Goal: Information Seeking & Learning: Find specific fact

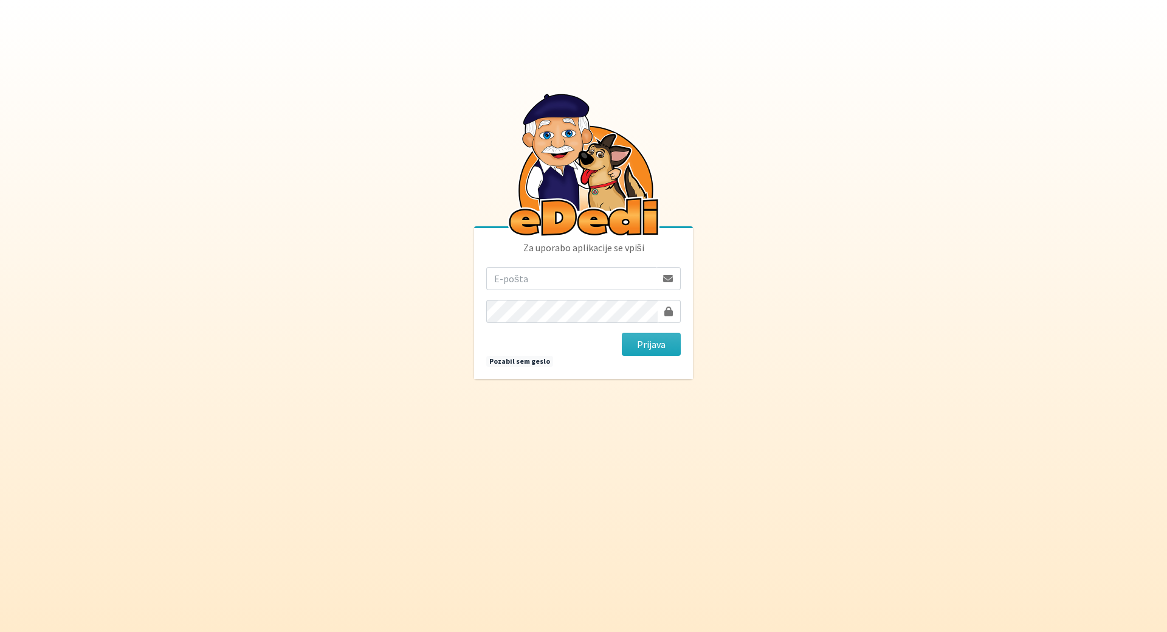
click at [508, 275] on input "email" at bounding box center [571, 278] width 170 height 23
drag, startPoint x: 567, startPoint y: 282, endPoint x: 987, endPoint y: 325, distance: 422.1
click at [987, 325] on body "Za uporabo aplikacije se vpiši mateja.nolimal@gmail.com Prijava Pozabil sem ges…" at bounding box center [583, 316] width 1167 height 632
type input "mateja.nolimal@erps.si"
click at [622, 332] on button "Prijava" at bounding box center [651, 343] width 59 height 23
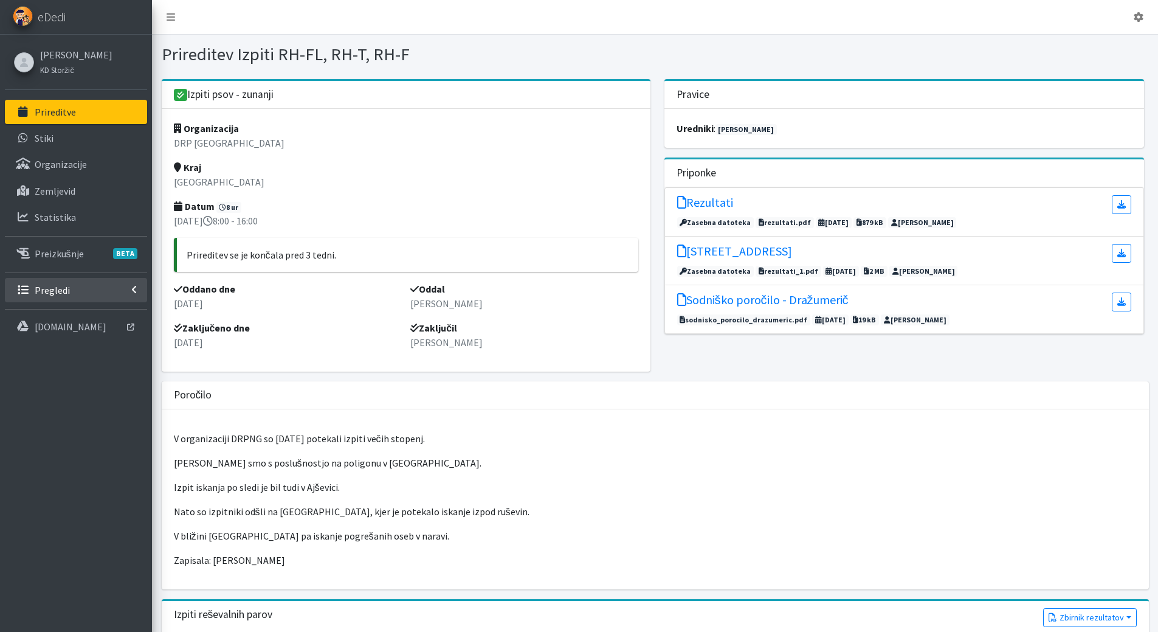
click at [40, 287] on p "Pregledi" at bounding box center [52, 290] width 35 height 12
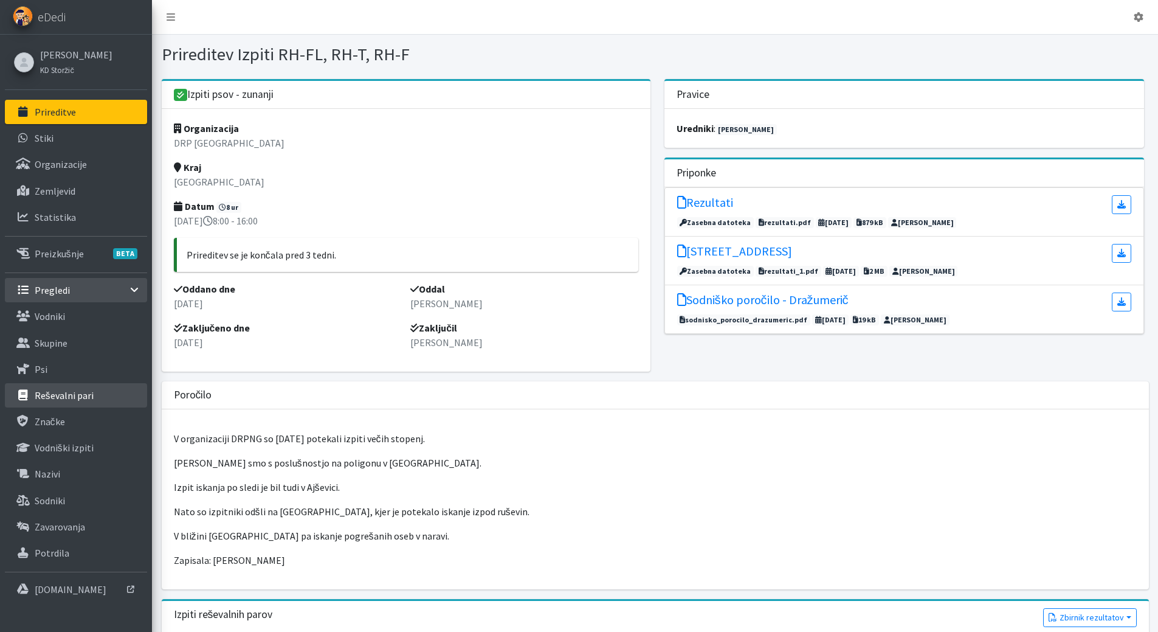
click at [52, 398] on p "Reševalni pari" at bounding box center [64, 395] width 59 height 12
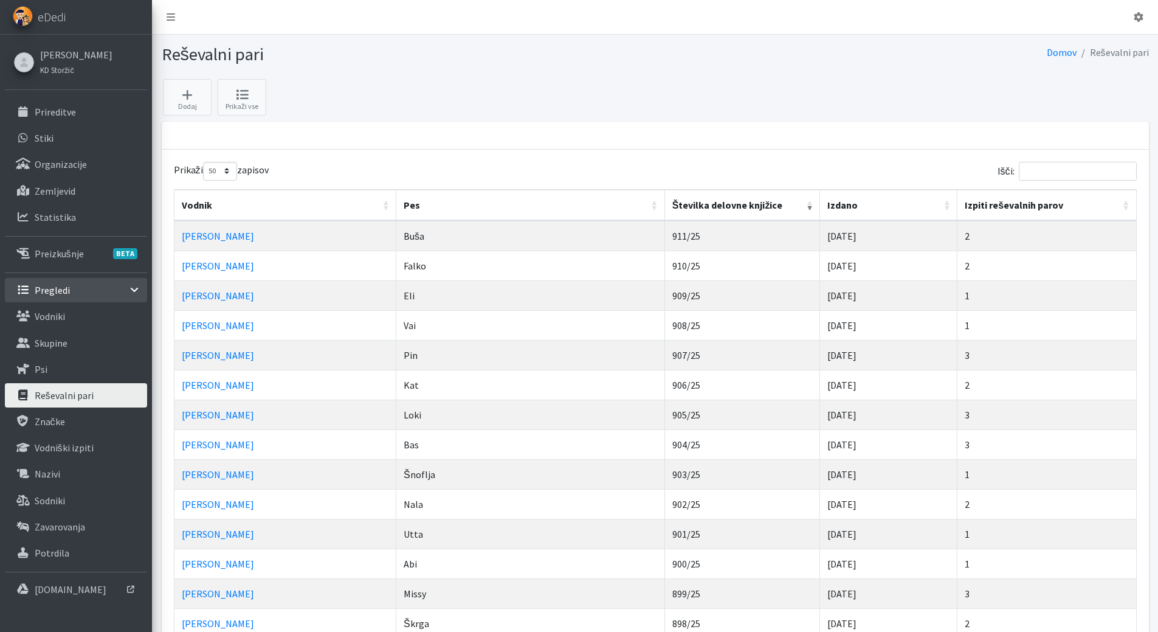
select select "50"
click at [1082, 171] on input "Išči:" at bounding box center [1078, 171] width 118 height 19
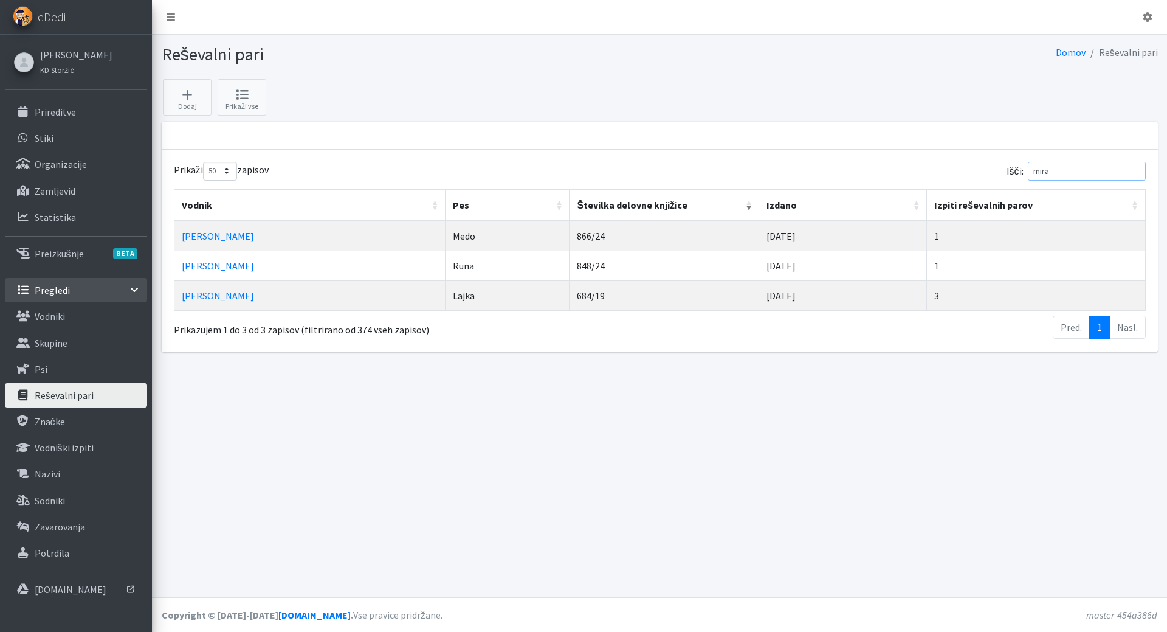
type input "mira"
click at [261, 267] on td "Miran Tišler" at bounding box center [309, 265] width 271 height 30
click at [570, 272] on td "848/24" at bounding box center [665, 265] width 190 height 30
click at [228, 265] on link "Miran Tišler" at bounding box center [218, 266] width 72 height 12
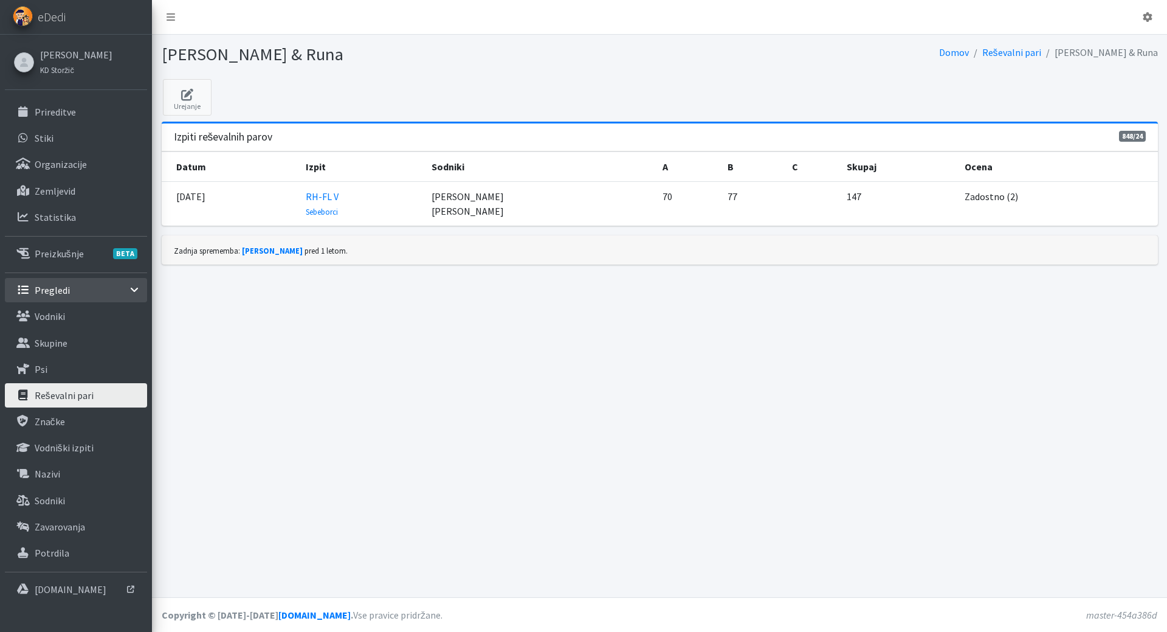
click at [58, 288] on p "Pregledi" at bounding box center [52, 290] width 35 height 12
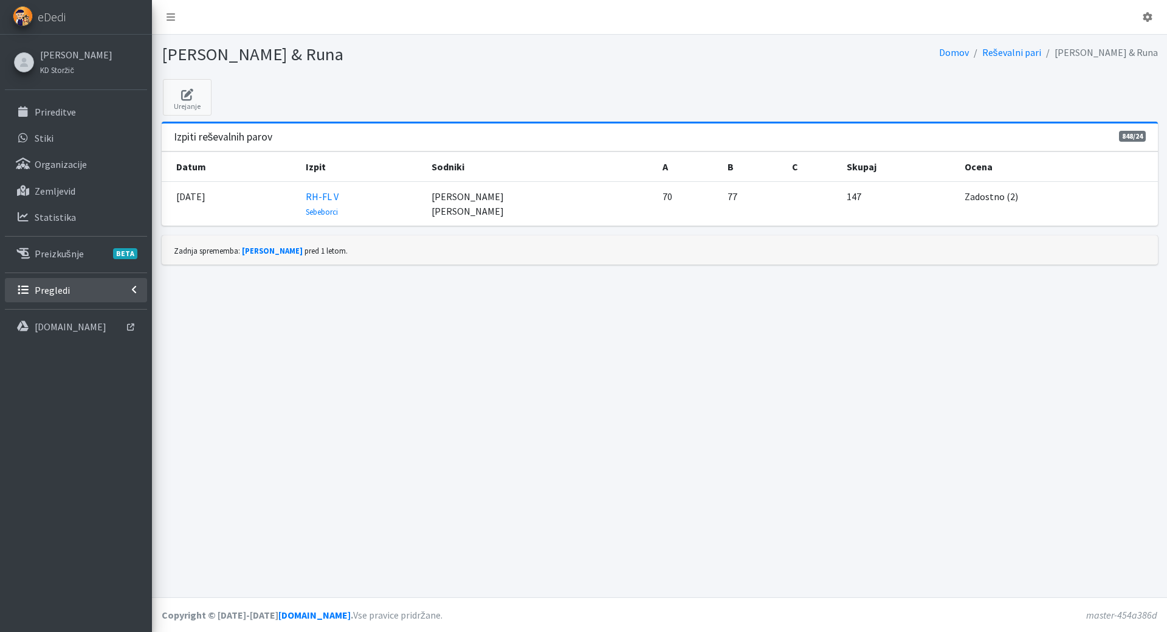
click at [58, 288] on p "Pregledi" at bounding box center [52, 290] width 35 height 12
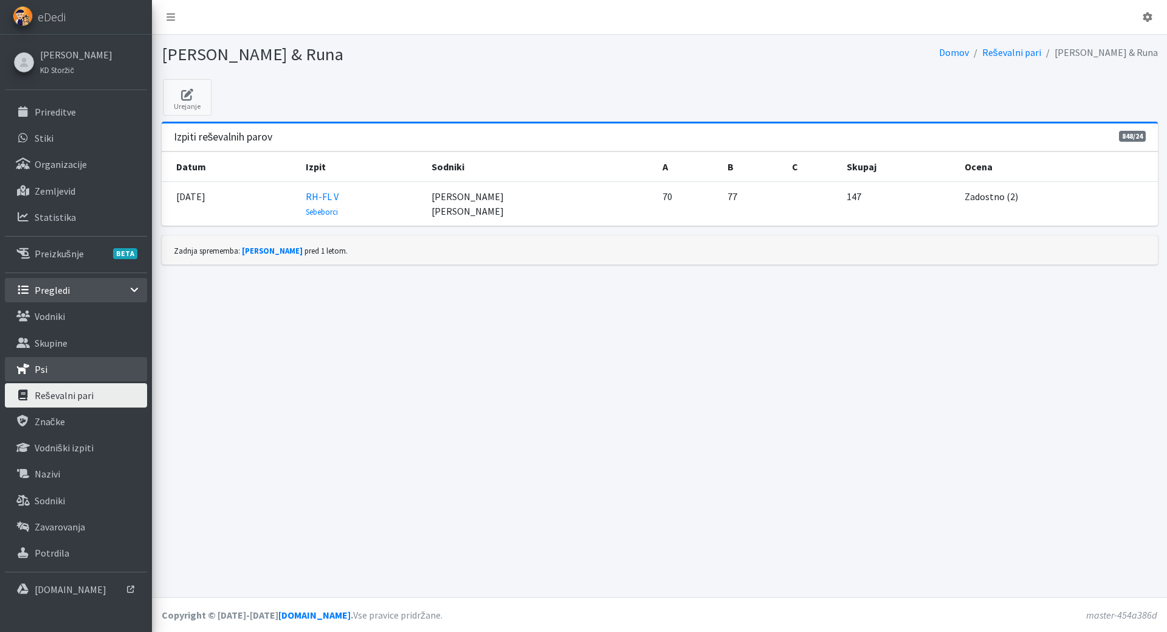
click at [48, 367] on link "Psi" at bounding box center [76, 369] width 142 height 24
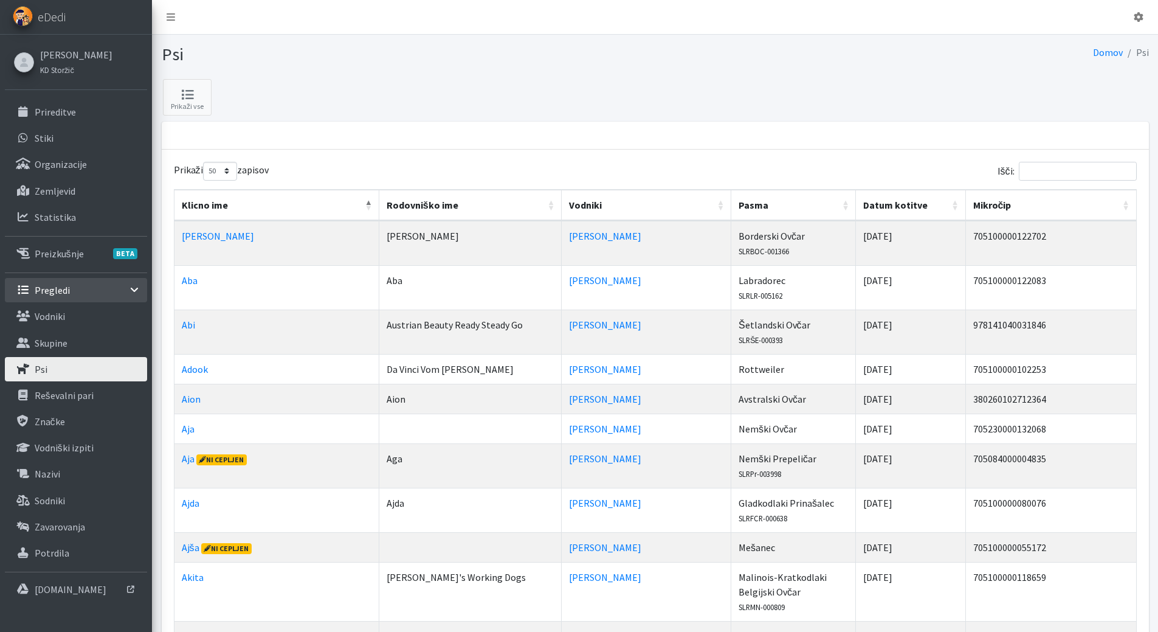
select select "50"
click at [1082, 169] on input "Išči:" at bounding box center [1078, 171] width 118 height 19
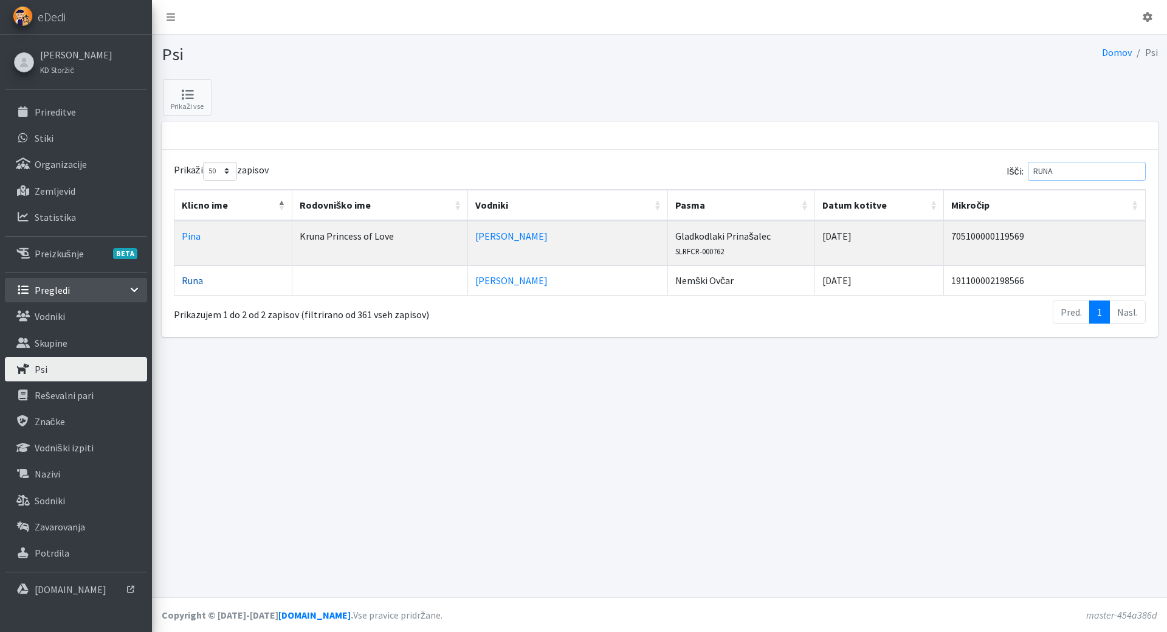
type input "RUNA"
click at [188, 276] on link "Runa" at bounding box center [192, 280] width 21 height 12
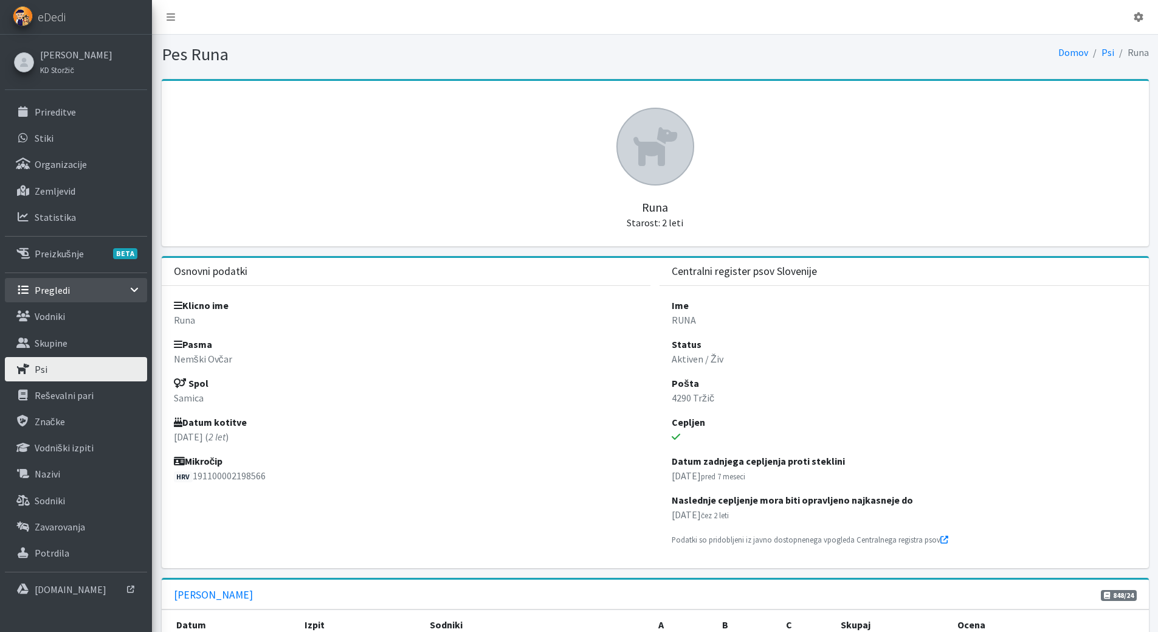
drag, startPoint x: 286, startPoint y: 477, endPoint x: 193, endPoint y: 477, distance: 93.6
click at [193, 477] on p "HRV 191100002198566" at bounding box center [406, 475] width 465 height 15
copy p "191100002198566"
